Goal: Check status: Check status

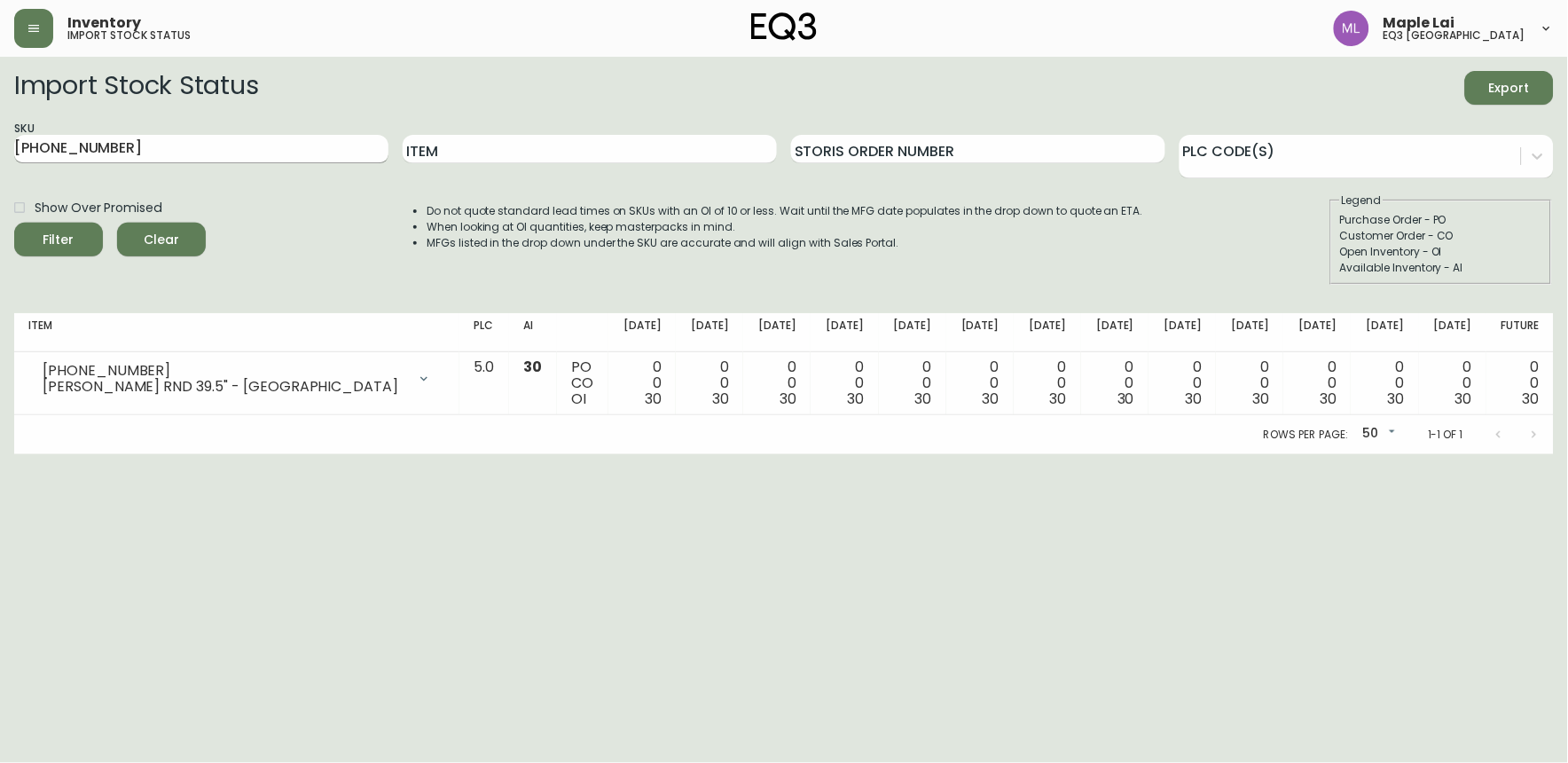
drag, startPoint x: 0, startPoint y: 0, endPoint x: 112, endPoint y: 155, distance: 191.2
click at [112, 155] on div "SKU [PHONE_NUMBER]" at bounding box center [202, 149] width 374 height 57
drag, startPoint x: 130, startPoint y: 152, endPoint x: -5, endPoint y: 154, distance: 135.0
click at [0, 154] on html "Inventory import stock status Maple Lai eq3 [GEOGRAPHIC_DATA] Import Stock Stat…" at bounding box center [784, 227] width 1568 height 455
click at [192, 157] on input "SKU" at bounding box center [202, 149] width 374 height 28
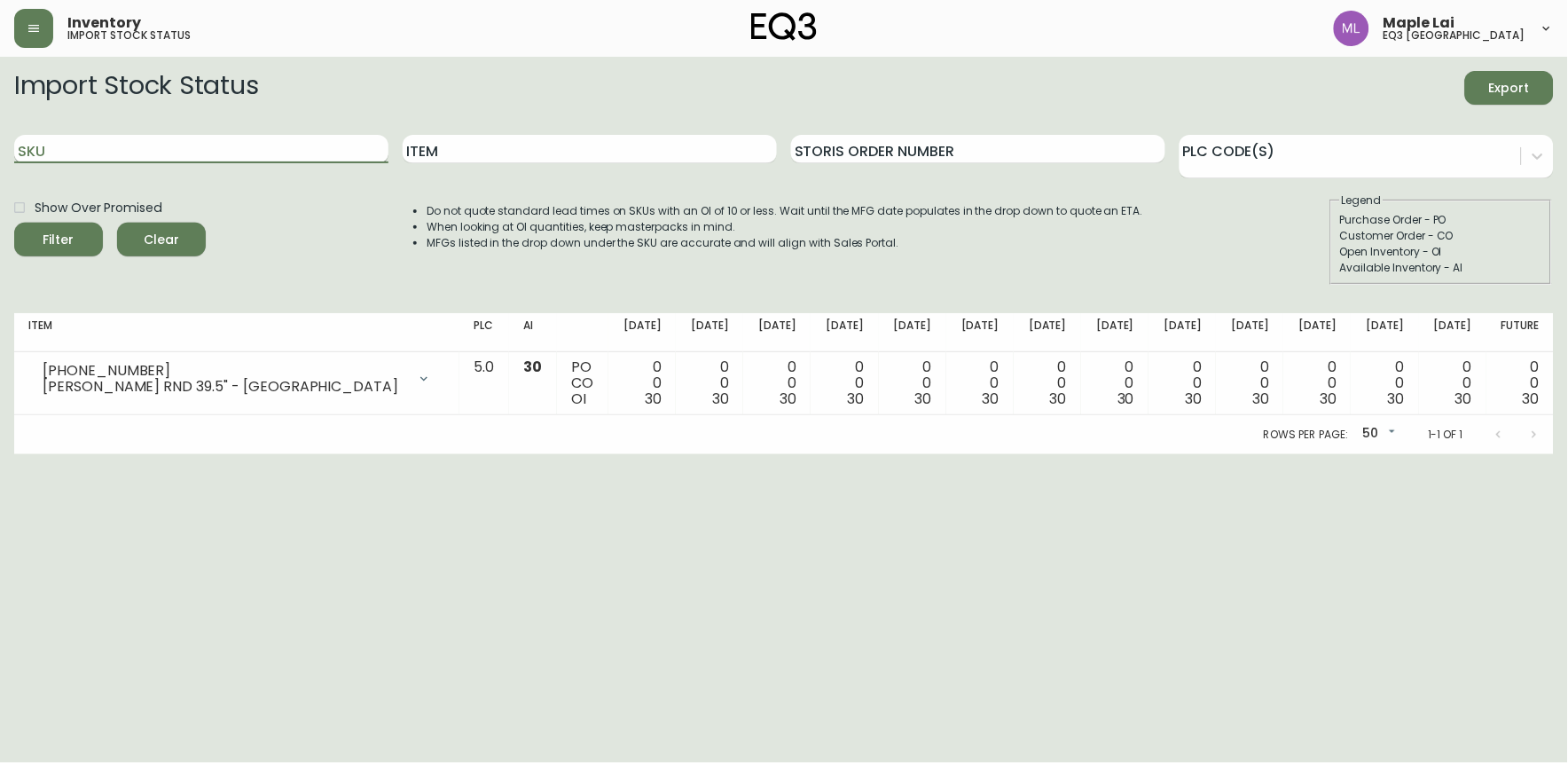
click at [187, 140] on input "SKU" at bounding box center [202, 149] width 374 height 28
click at [187, 143] on input "SKU" at bounding box center [202, 149] width 374 height 28
paste input "7130-620-13-A"
click at [15, 223] on button "Filter" at bounding box center [58, 239] width 88 height 34
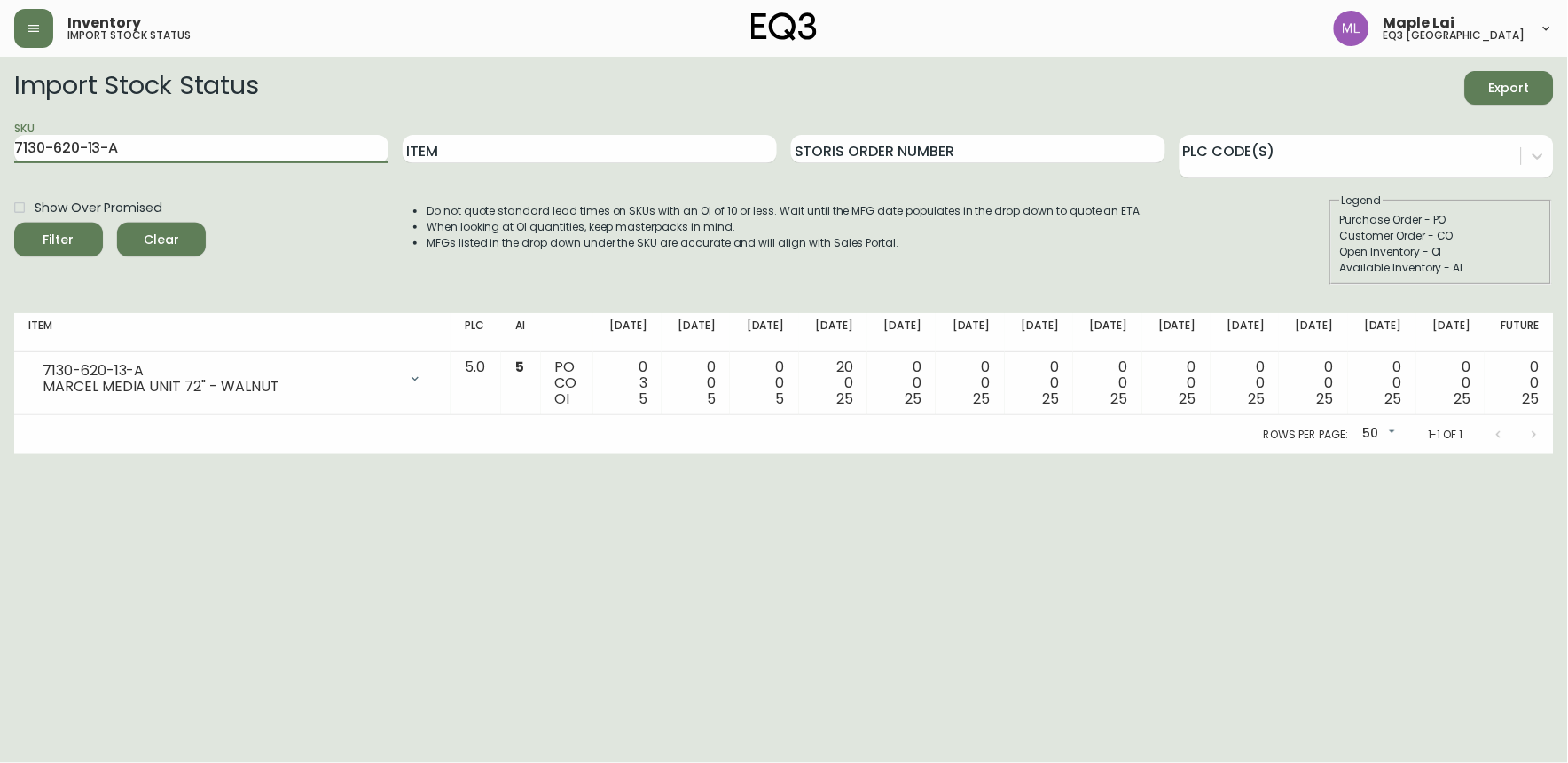
drag, startPoint x: 133, startPoint y: 158, endPoint x: -5, endPoint y: 171, distance: 138.6
click at [0, 171] on html "Inventory import stock status Maple Lai eq3 [GEOGRAPHIC_DATA] Import Stock Stat…" at bounding box center [784, 227] width 1568 height 455
paste input "4"
type input "7130-620-4-A"
click at [15, 223] on button "Filter" at bounding box center [58, 239] width 88 height 34
